Goal: Navigation & Orientation: Go to known website

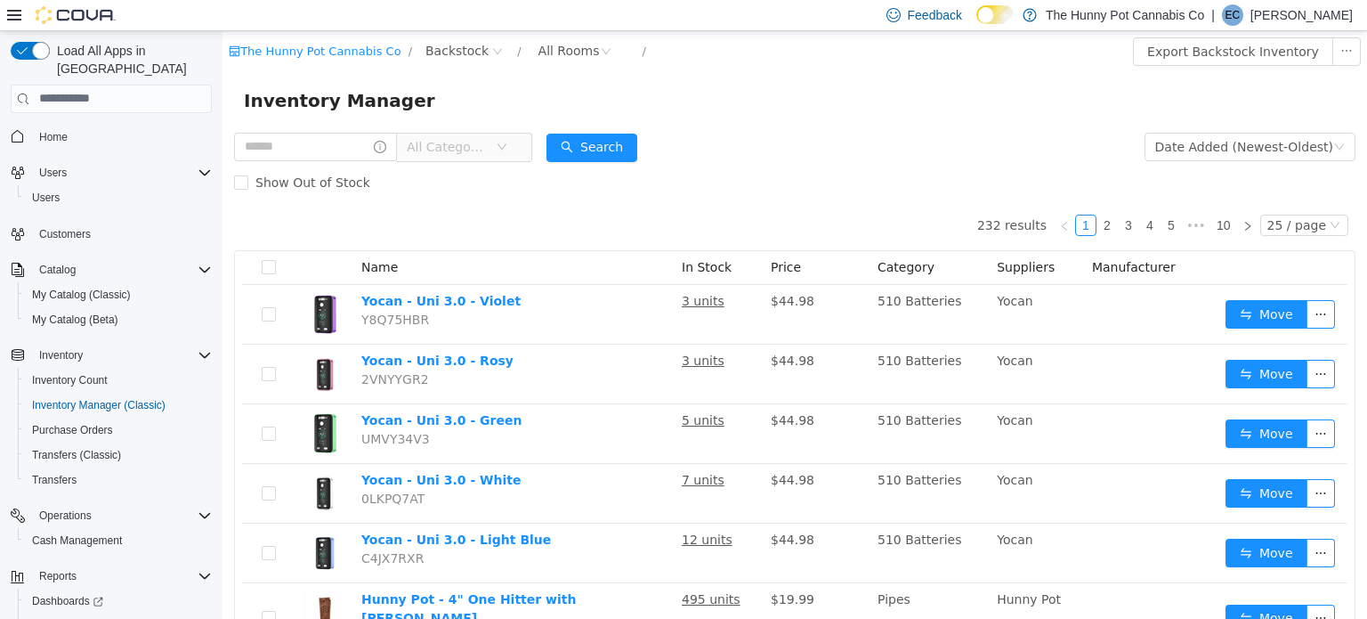
click at [1325, 11] on p "[PERSON_NAME]" at bounding box center [1302, 14] width 102 height 21
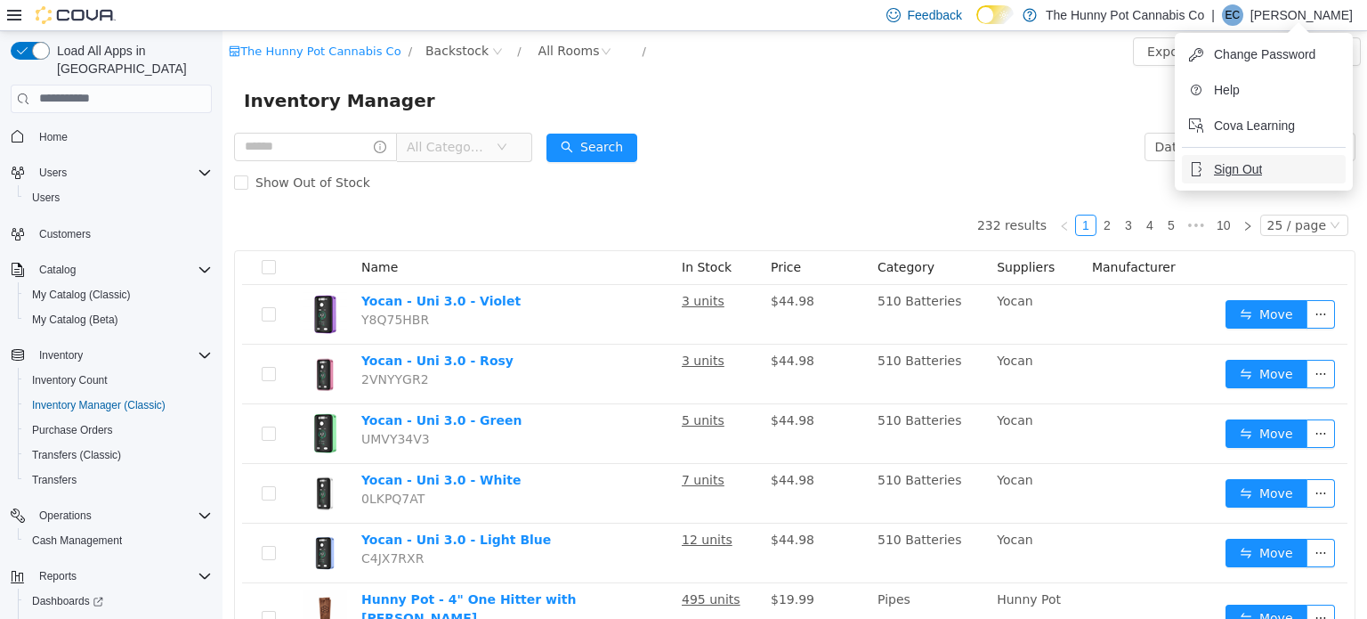
click at [1262, 167] on button "Sign Out" at bounding box center [1264, 169] width 164 height 28
